Goal: Find specific page/section: Find specific page/section

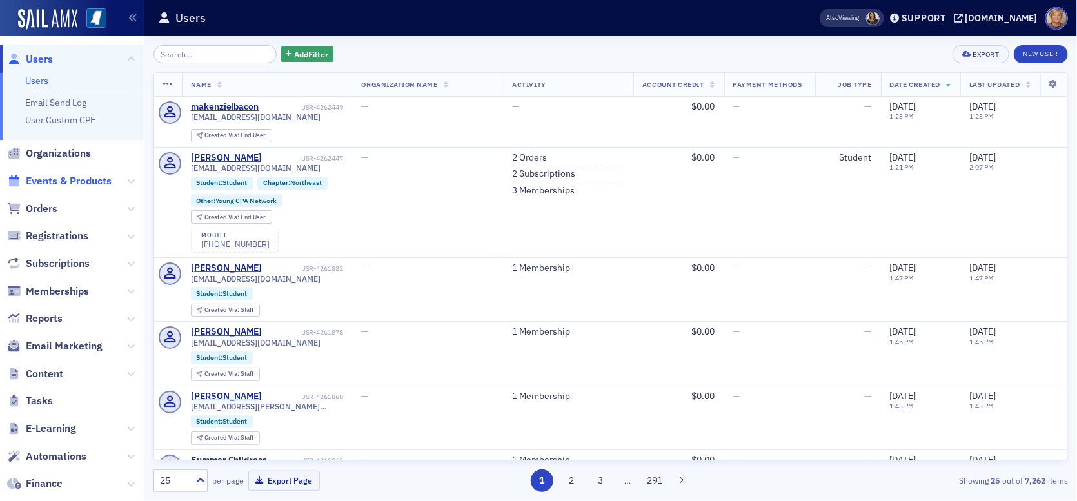
click at [60, 181] on span "Events & Products" at bounding box center [69, 181] width 86 height 14
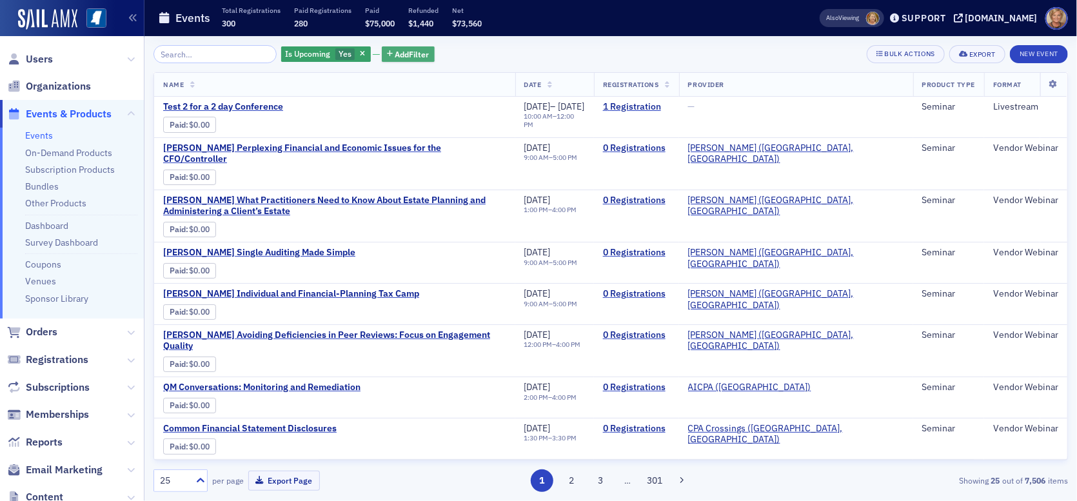
click at [395, 50] on span "Add Filter" at bounding box center [412, 54] width 34 height 12
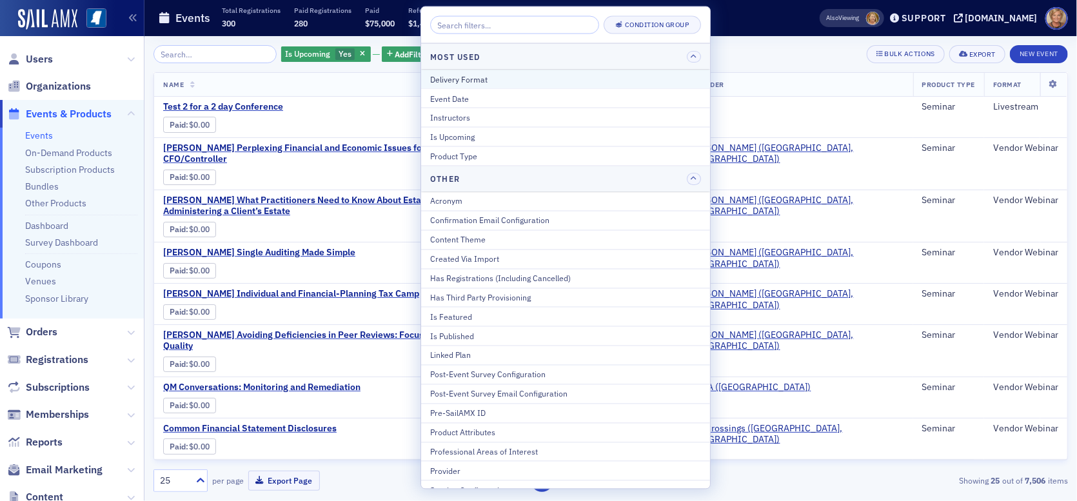
click at [455, 74] on div "Delivery Format" at bounding box center [565, 79] width 271 height 12
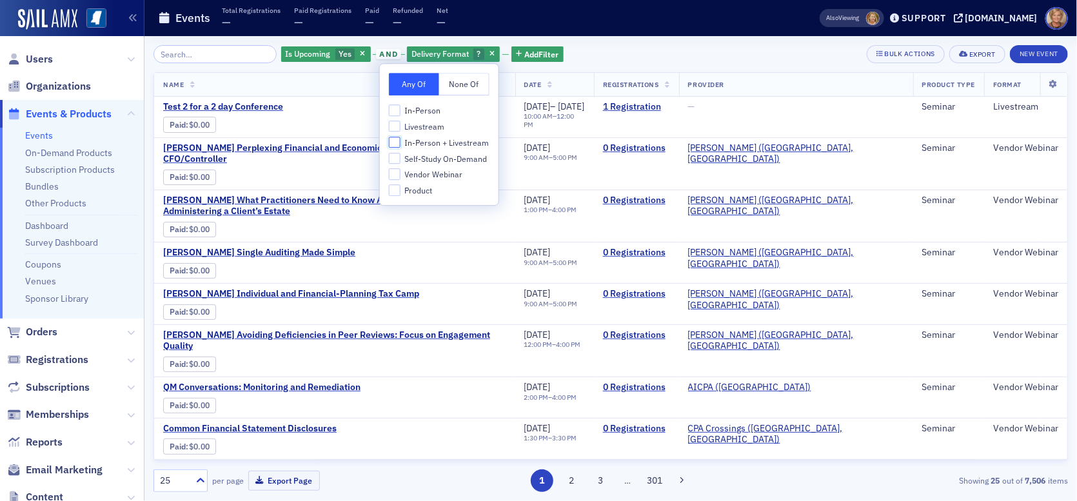
click at [393, 141] on input "In-Person + Livestream" at bounding box center [395, 143] width 12 height 12
checkbox input "true"
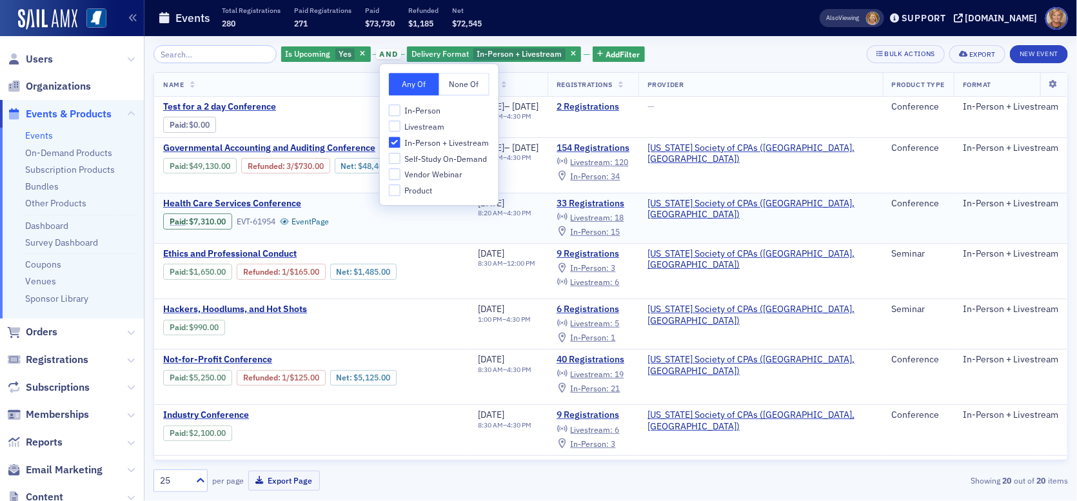
click at [357, 211] on div "Paid : $7,310.00 EVT-61954 Event Page" at bounding box center [271, 220] width 217 height 18
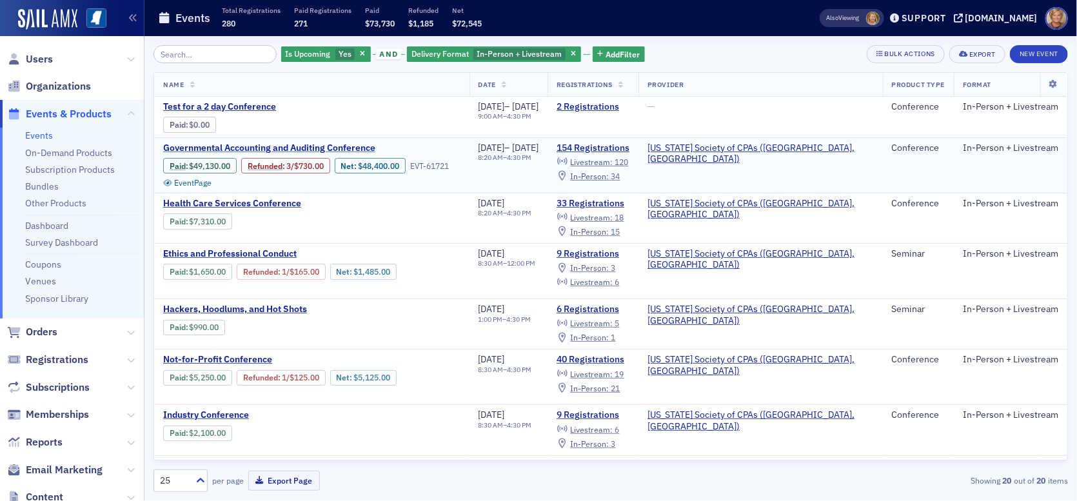
click at [253, 144] on span "Governmental Accounting and Auditing Conference" at bounding box center [271, 148] width 217 height 12
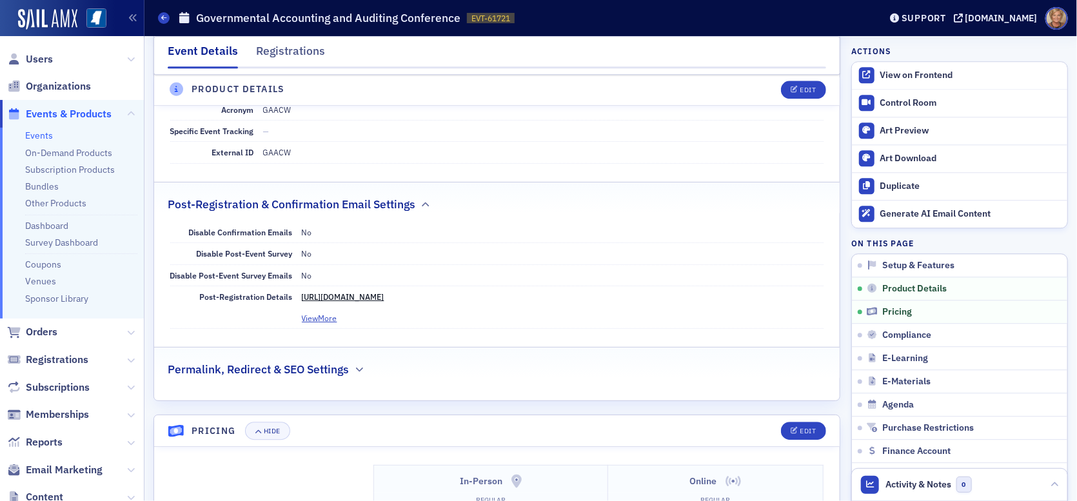
scroll to position [1676, 0]
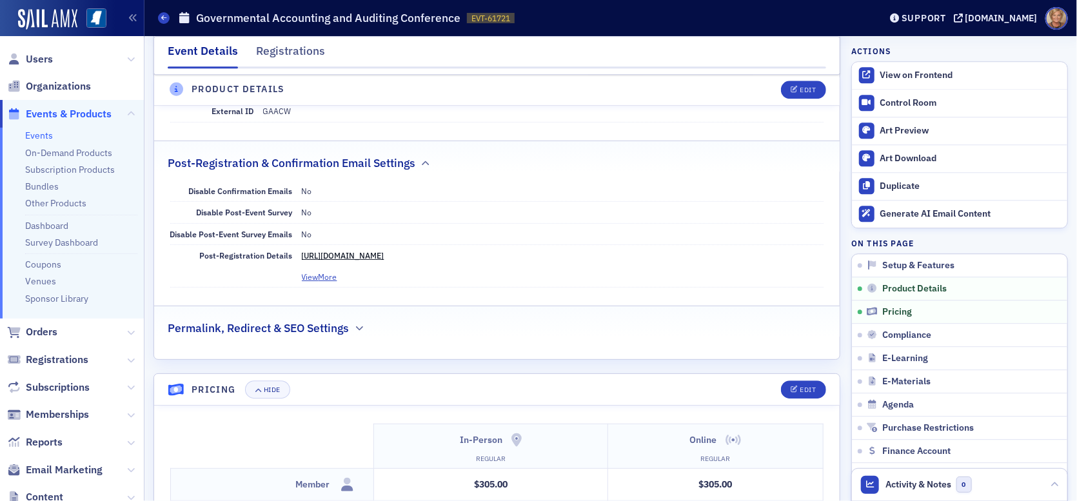
click at [384, 250] on link "[URL][DOMAIN_NAME]" at bounding box center [343, 255] width 83 height 10
